Goal: Task Accomplishment & Management: Manage account settings

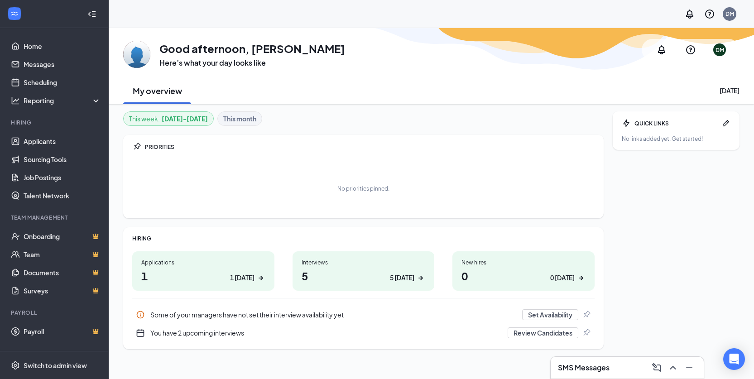
click at [249, 283] on h1 "1 1 [DATE]" at bounding box center [203, 275] width 124 height 15
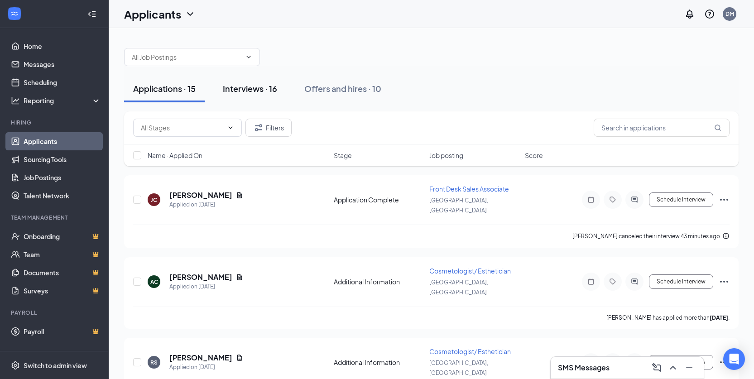
click at [261, 91] on div "Interviews · 16" at bounding box center [250, 88] width 54 height 11
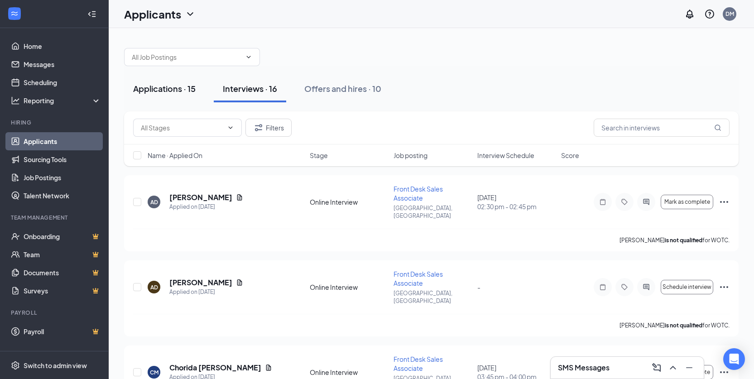
click at [175, 94] on div "Applications · 15" at bounding box center [164, 88] width 62 height 11
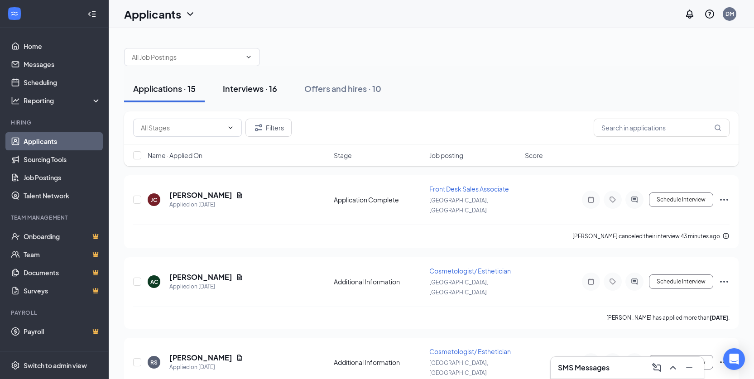
click at [244, 99] on button "Interviews · 16" at bounding box center [250, 88] width 72 height 27
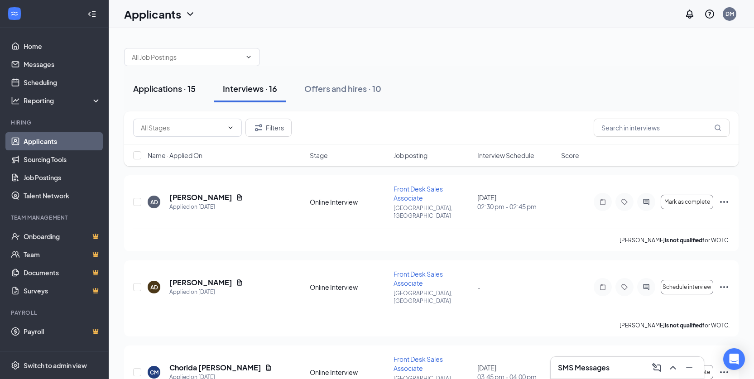
click at [139, 91] on div "Applications · 15" at bounding box center [164, 88] width 62 height 11
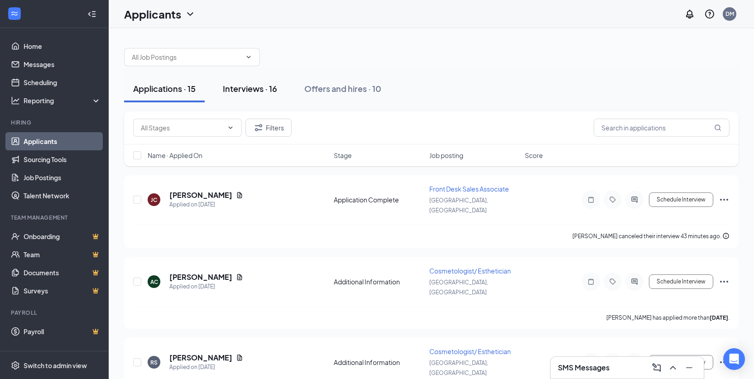
click at [237, 87] on div "Interviews · 16" at bounding box center [250, 88] width 54 height 11
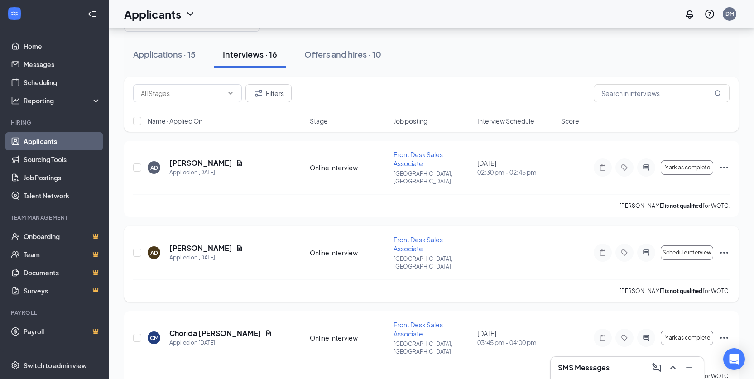
scroll to position [91, 0]
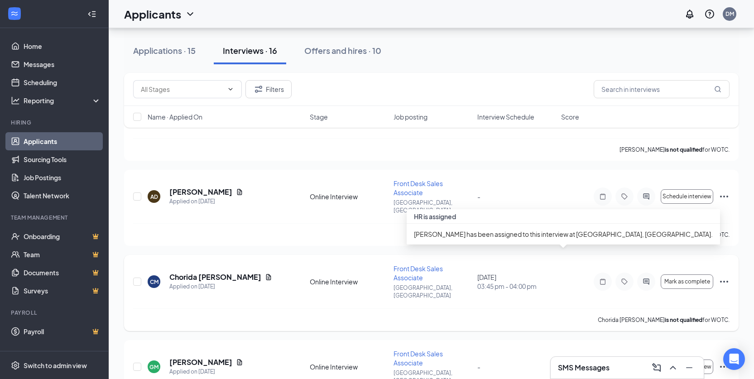
click at [525, 273] on div "[DATE] 03:45 pm - 04:00 pm" at bounding box center [516, 282] width 78 height 18
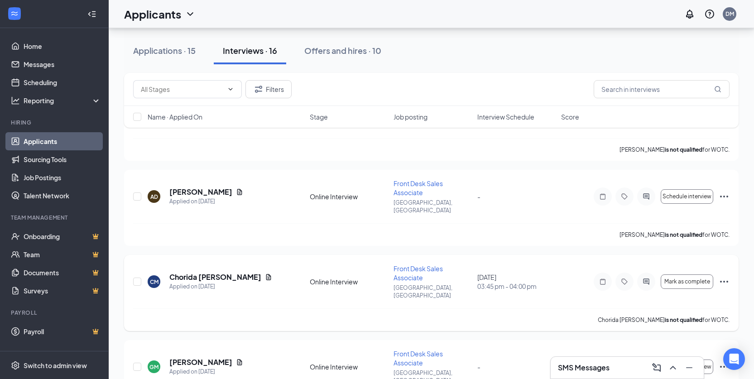
click at [724, 276] on icon "Ellipses" at bounding box center [724, 281] width 11 height 11
click at [686, 331] on li "Cancel meeting" at bounding box center [683, 325] width 92 height 20
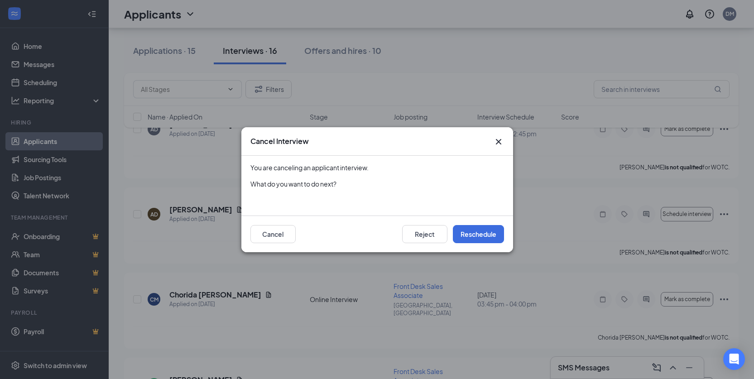
scroll to position [45, 0]
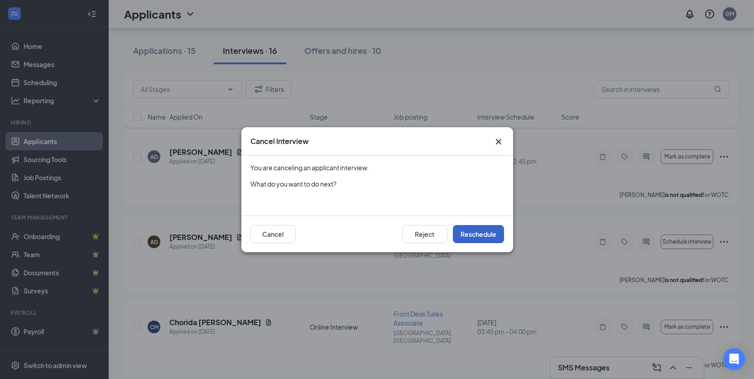
click at [466, 235] on button "Reschedule" at bounding box center [478, 234] width 51 height 18
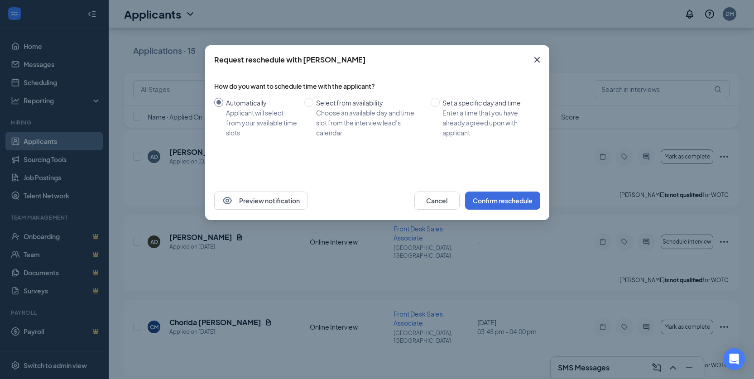
click at [534, 53] on span "Close" at bounding box center [537, 60] width 24 height 24
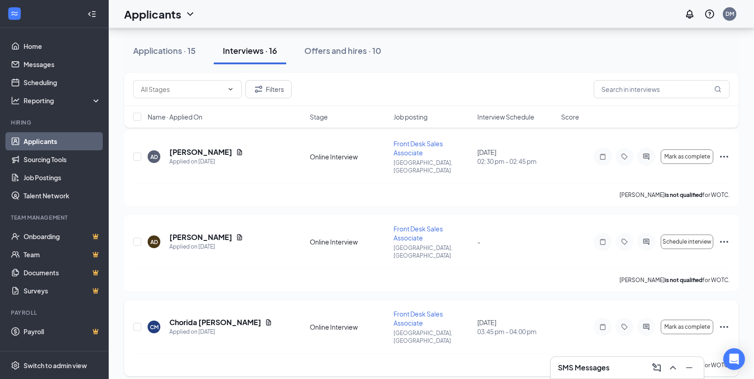
click at [721, 322] on icon "Ellipses" at bounding box center [724, 327] width 11 height 11
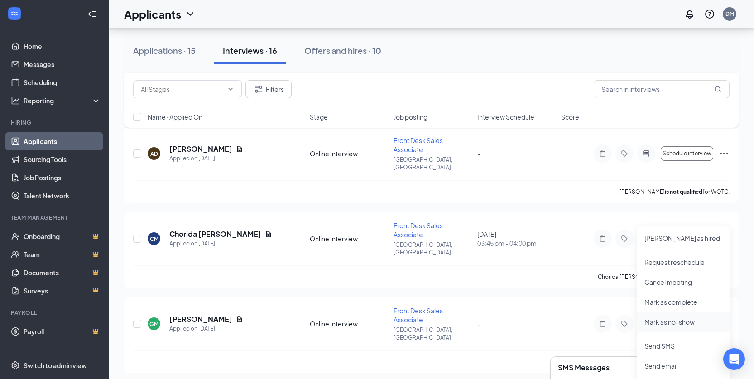
scroll to position [136, 0]
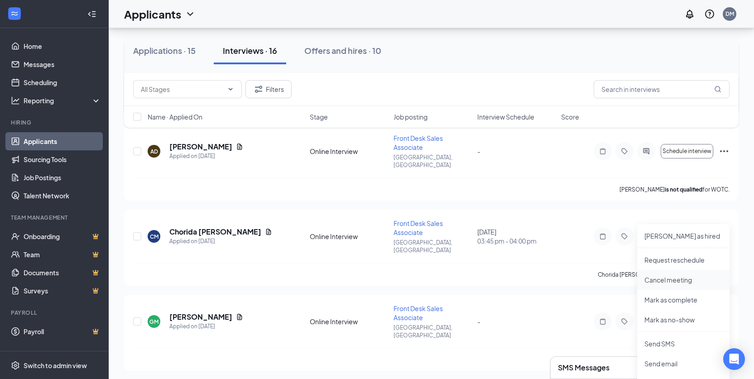
click at [677, 281] on p "Cancel meeting" at bounding box center [683, 279] width 78 height 9
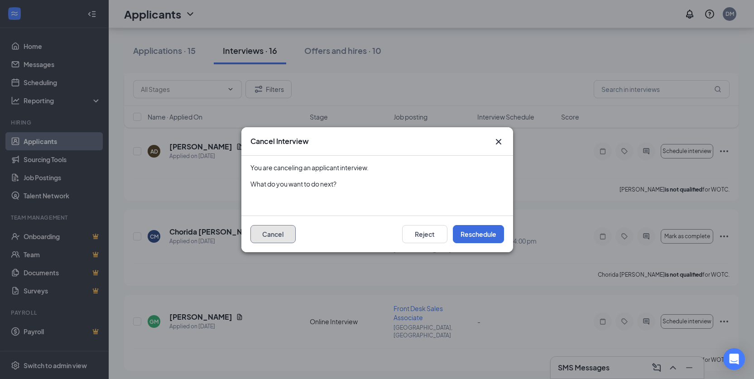
click at [276, 241] on button "Cancel" at bounding box center [272, 234] width 45 height 18
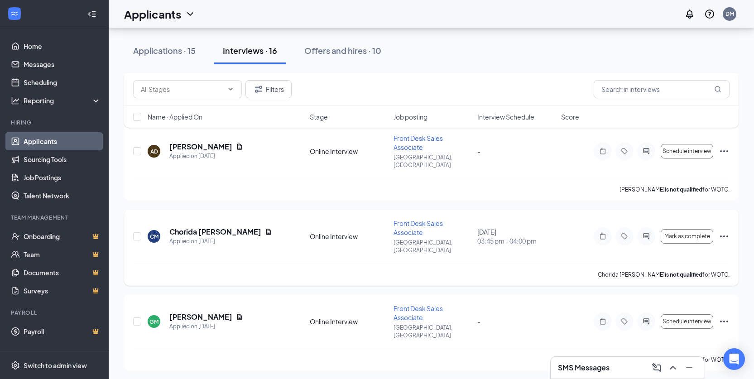
click at [726, 231] on icon "Ellipses" at bounding box center [724, 236] width 11 height 11
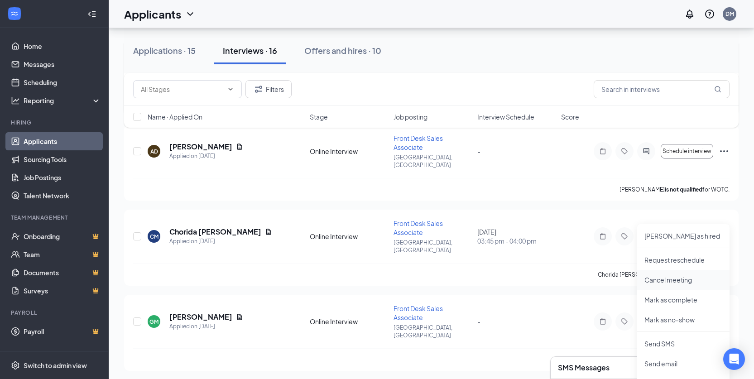
click at [701, 280] on p "Cancel meeting" at bounding box center [683, 279] width 78 height 9
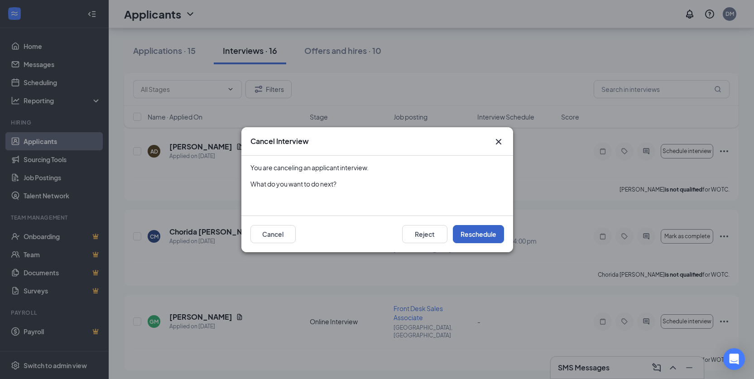
click at [489, 235] on button "Reschedule" at bounding box center [478, 234] width 51 height 18
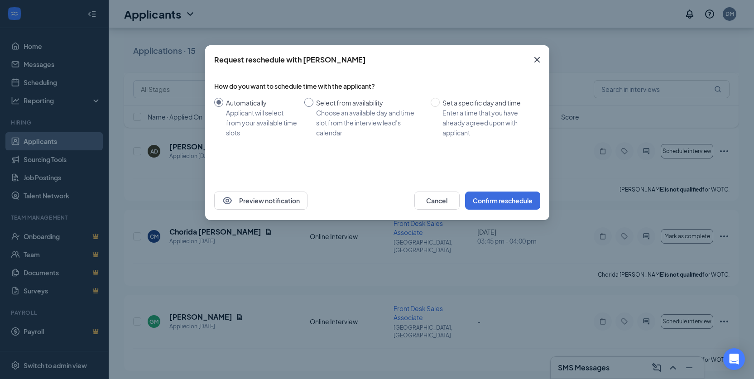
click at [398, 119] on div "Choose an available day and time slot from the interview lead’s calendar" at bounding box center [369, 123] width 107 height 30
click at [313, 107] on input "Select from availability Choose an available day and time slot from the intervi…" at bounding box center [308, 102] width 9 height 9
radio input "true"
radio input "false"
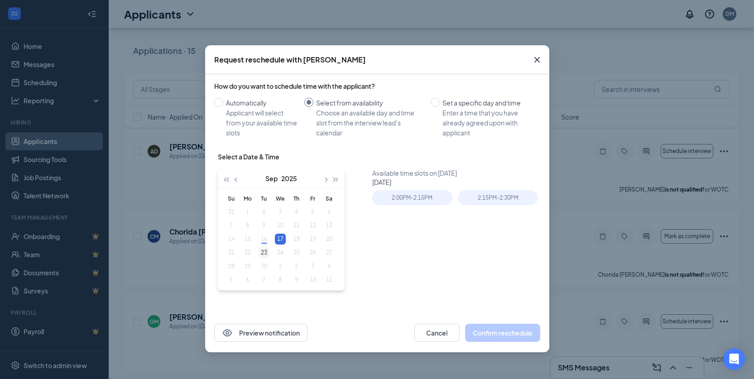
click at [265, 252] on div "23" at bounding box center [264, 252] width 11 height 11
type input "[DATE]"
click at [266, 257] on div "23" at bounding box center [264, 252] width 11 height 11
click at [408, 192] on div "2:30PM - 2:45PM" at bounding box center [412, 197] width 80 height 15
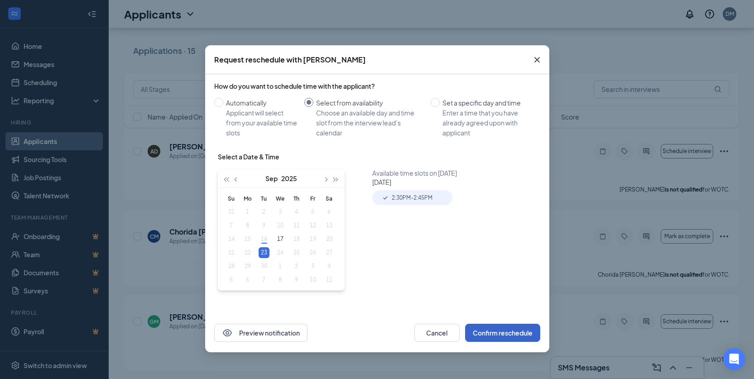
click at [489, 332] on button "Confirm reschedule" at bounding box center [502, 333] width 75 height 18
